Goal: Transaction & Acquisition: Purchase product/service

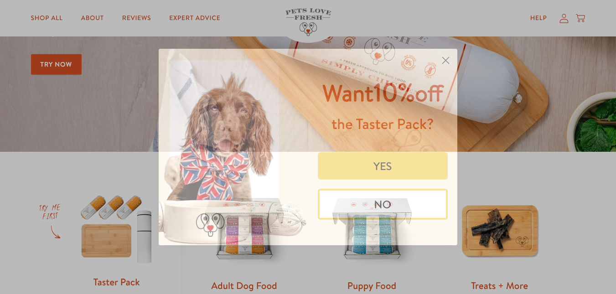
scroll to position [274, 0]
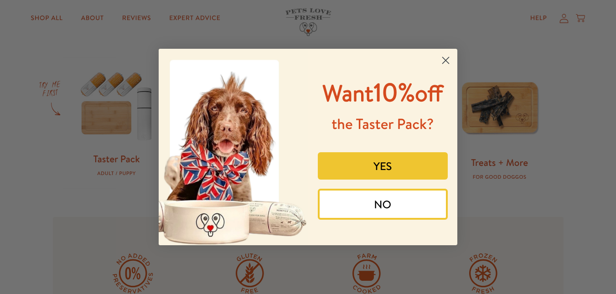
click at [449, 56] on circle "Close dialog" at bounding box center [445, 60] width 15 height 15
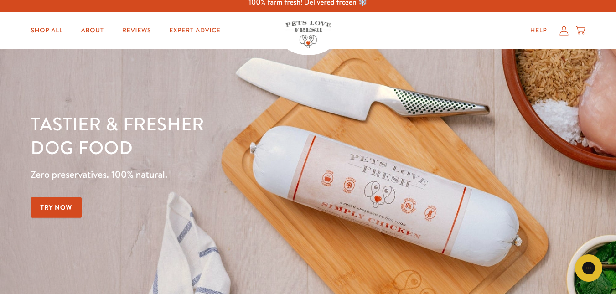
scroll to position [0, 0]
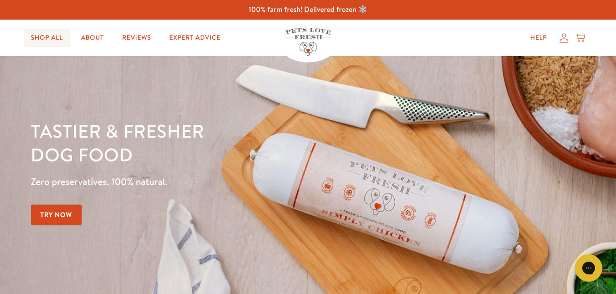
click at [46, 40] on link "Shop All" at bounding box center [47, 38] width 46 height 18
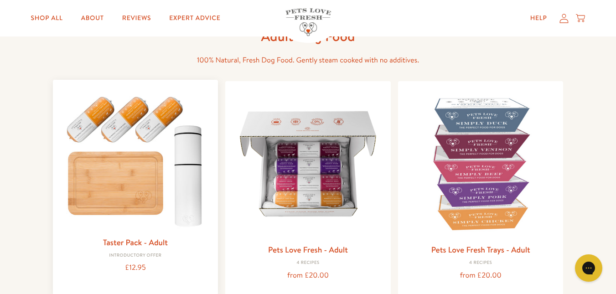
scroll to position [91, 0]
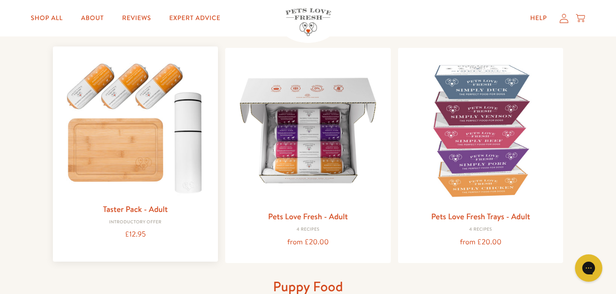
click at [204, 179] on img at bounding box center [135, 126] width 151 height 145
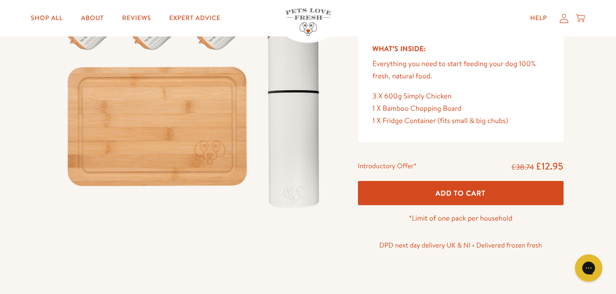
scroll to position [137, 0]
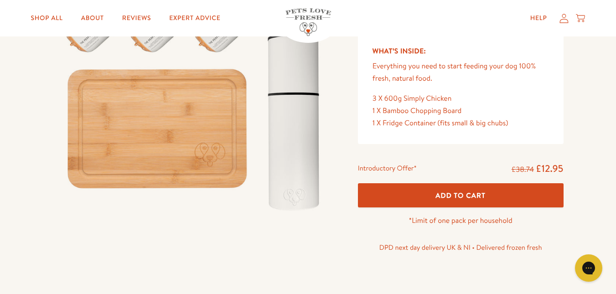
click at [423, 193] on button "Add To Cart" at bounding box center [461, 195] width 206 height 24
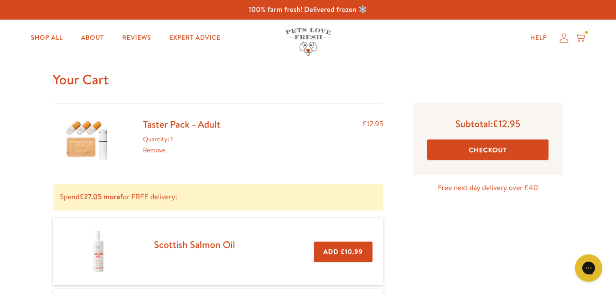
click at [479, 146] on button "Checkout" at bounding box center [488, 149] width 122 height 21
